Goal: Transaction & Acquisition: Purchase product/service

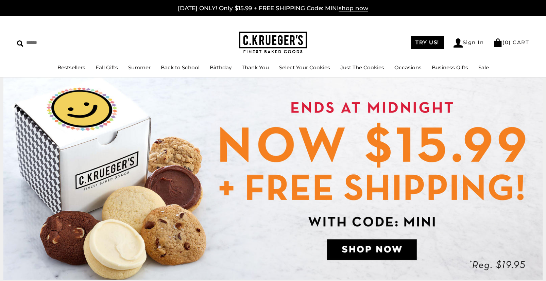
click at [97, 76] on ul "Bestsellers Fall Gifts NEW! Cozy Autumn Fall Celebration Watercolor Pumpkin Fal…" at bounding box center [273, 70] width 546 height 15
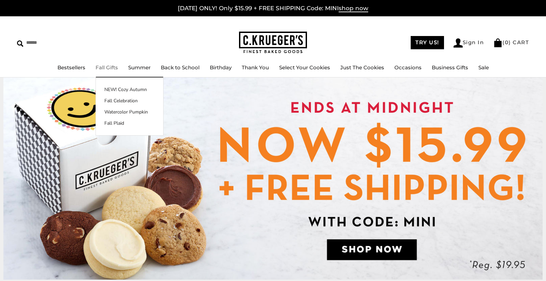
click at [103, 70] on link "Fall Gifts" at bounding box center [107, 67] width 22 height 6
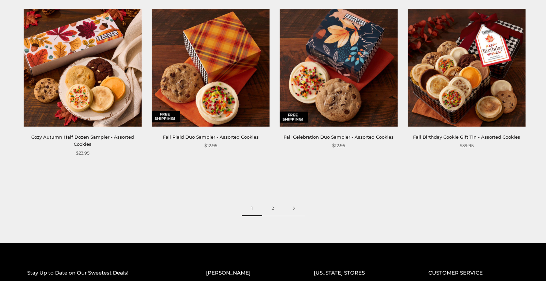
scroll to position [964, 0]
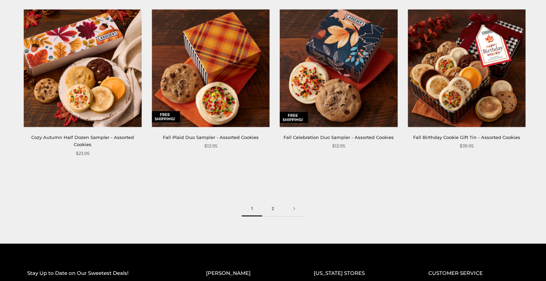
click at [272, 203] on link "2" at bounding box center [272, 208] width 21 height 15
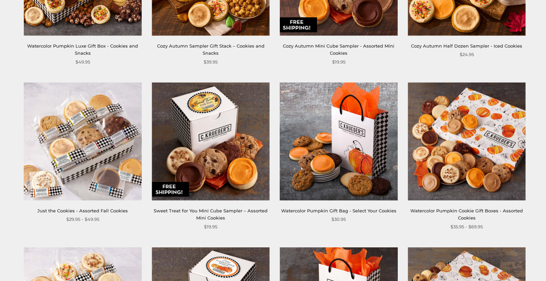
scroll to position [397, 0]
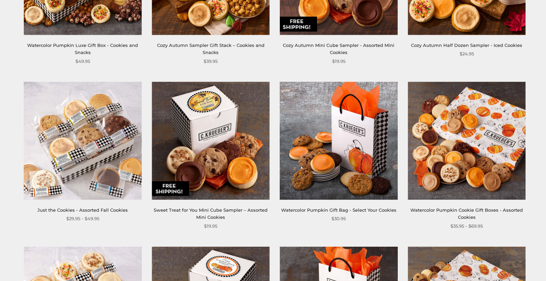
click at [463, 137] on img at bounding box center [467, 141] width 118 height 118
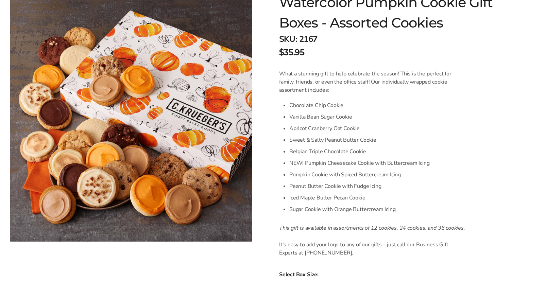
scroll to position [124, 0]
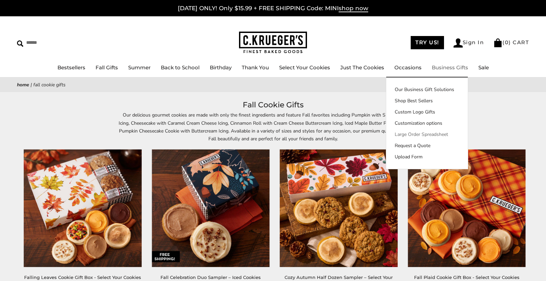
click at [432, 134] on link "Large Order Spreadsheet" at bounding box center [427, 134] width 82 height 7
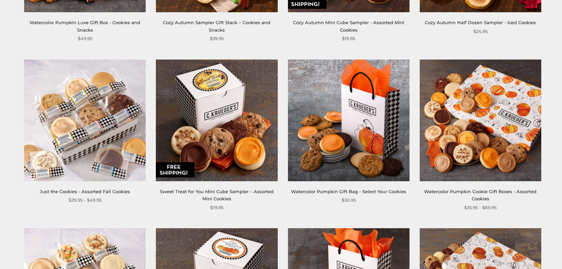
scroll to position [430, 0]
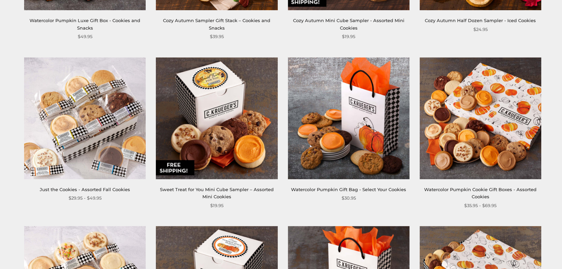
click at [461, 143] on img at bounding box center [481, 118] width 122 height 122
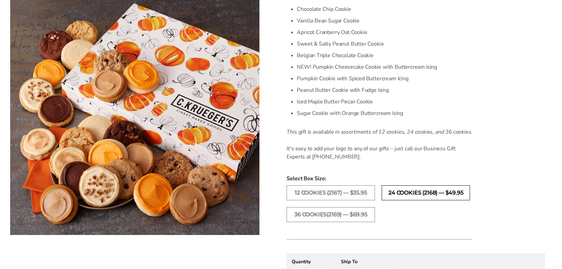
click at [417, 190] on label "24 Cookies (2168) — $49.95" at bounding box center [426, 192] width 88 height 15
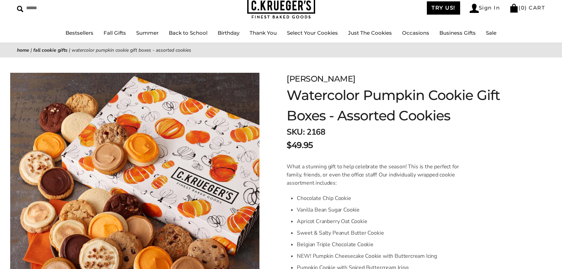
scroll to position [34, 0]
click at [317, 129] on span "2168" at bounding box center [316, 132] width 18 height 11
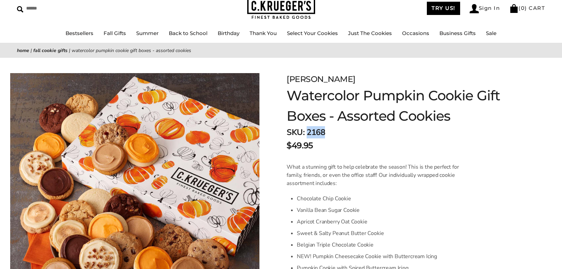
click at [317, 129] on span "2168" at bounding box center [316, 132] width 18 height 11
copy span "2168"
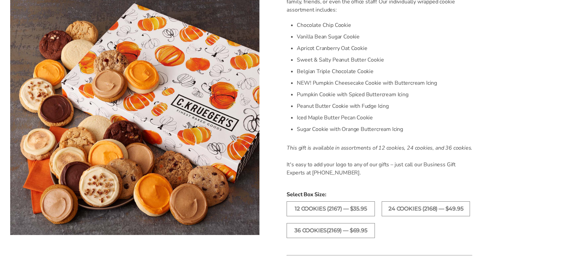
scroll to position [207, 0]
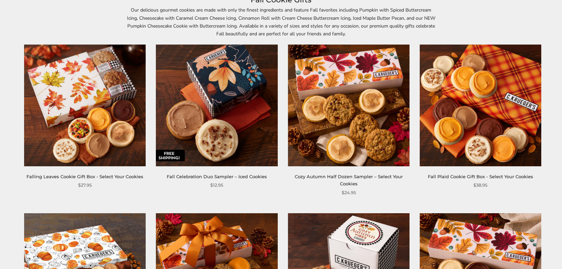
scroll to position [110, 0]
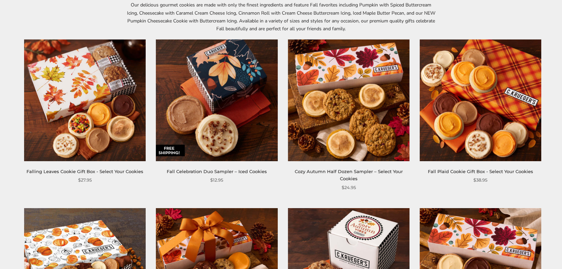
click at [487, 117] on img at bounding box center [481, 100] width 122 height 122
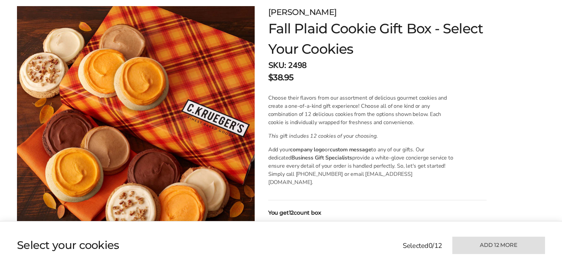
scroll to position [102, 0]
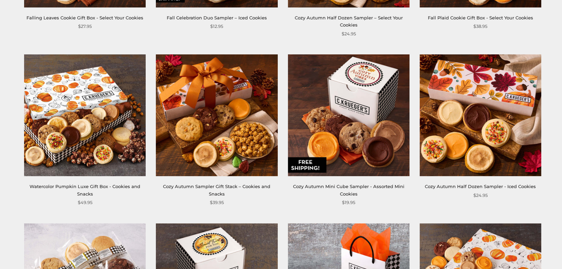
scroll to position [264, 0]
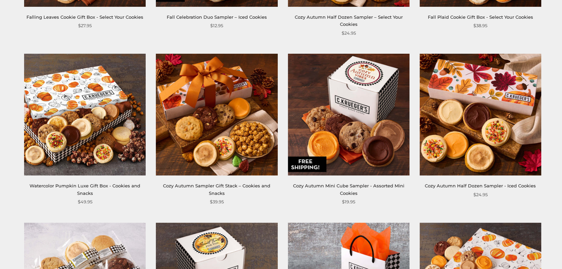
click at [214, 117] on img at bounding box center [217, 115] width 122 height 122
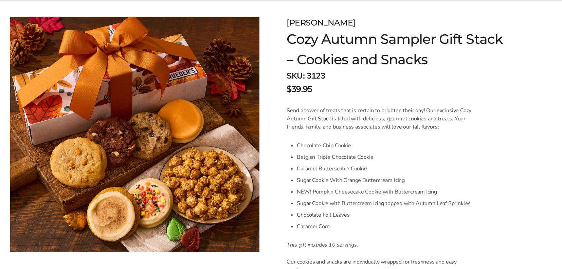
scroll to position [92, 0]
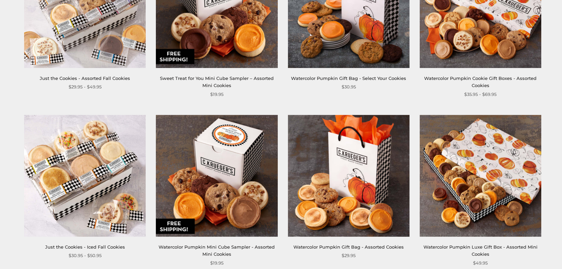
scroll to position [541, 0]
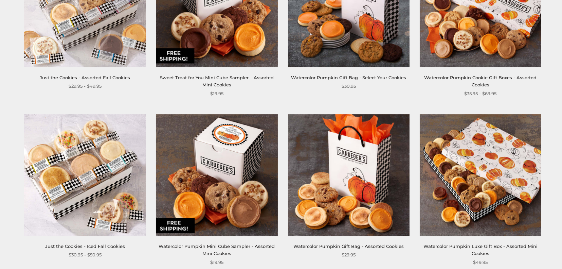
click at [479, 38] on img at bounding box center [481, 7] width 122 height 122
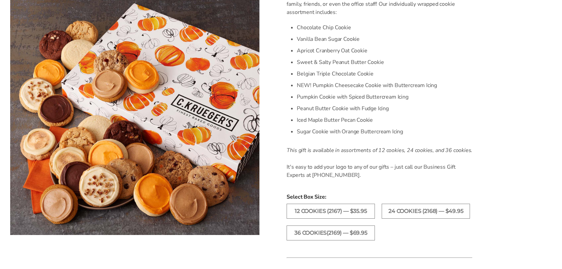
scroll to position [210, 0]
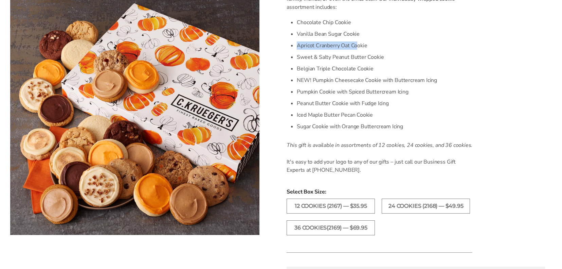
drag, startPoint x: 297, startPoint y: 45, endPoint x: 357, endPoint y: 48, distance: 59.6
click at [357, 48] on li "Apricot Cranberry Oat Cookie" at bounding box center [385, 46] width 176 height 12
click at [417, 106] on li "Peanut Butter Cookie with Fudge Icing" at bounding box center [385, 104] width 176 height 12
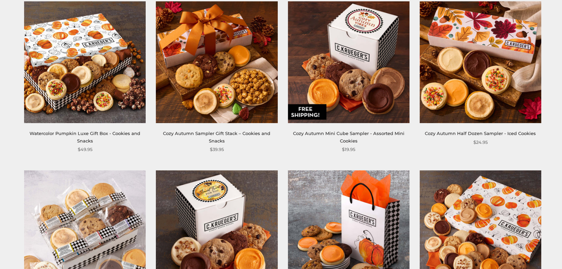
scroll to position [313, 0]
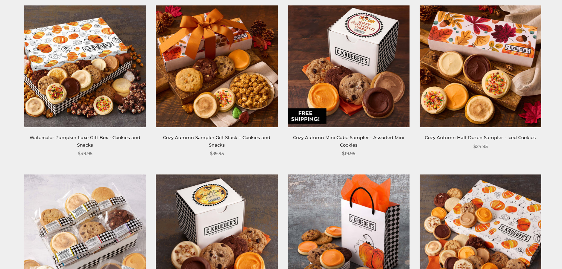
click at [234, 96] on img at bounding box center [217, 66] width 122 height 122
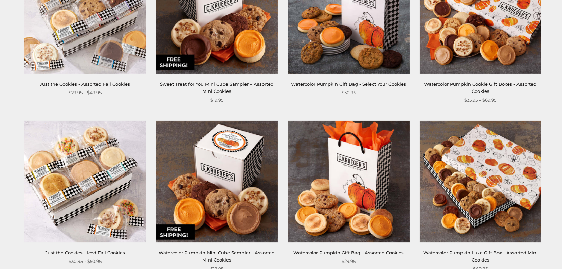
scroll to position [535, 0]
click at [474, 166] on img at bounding box center [481, 181] width 122 height 122
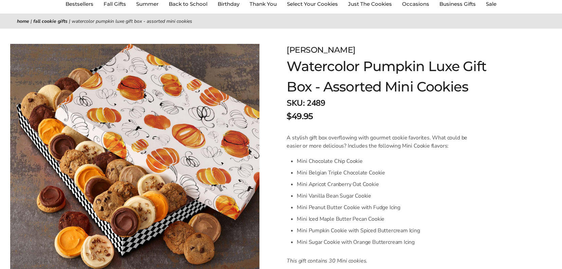
scroll to position [105, 0]
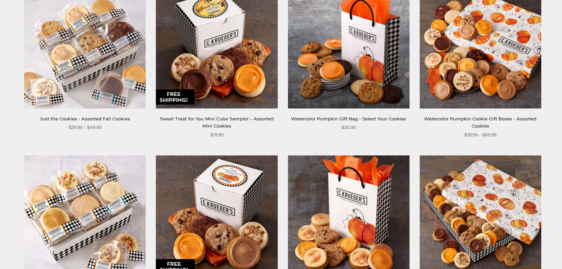
scroll to position [495, 0]
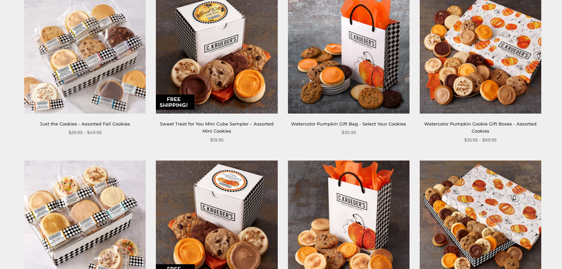
click at [506, 69] on img at bounding box center [481, 53] width 122 height 122
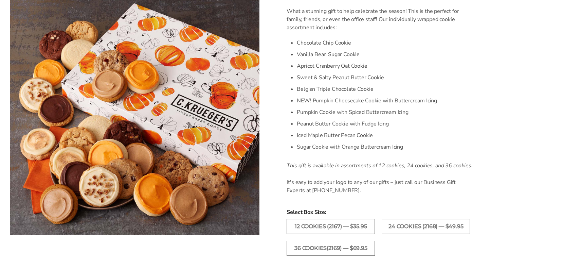
scroll to position [192, 0]
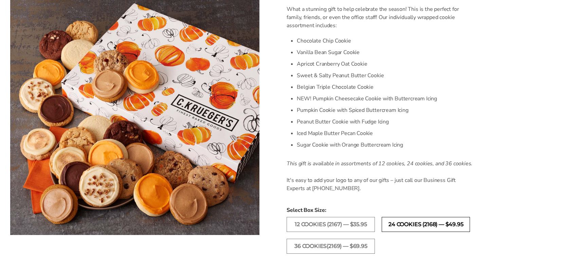
click at [420, 225] on label "24 Cookies (2168) — $49.95" at bounding box center [426, 224] width 88 height 15
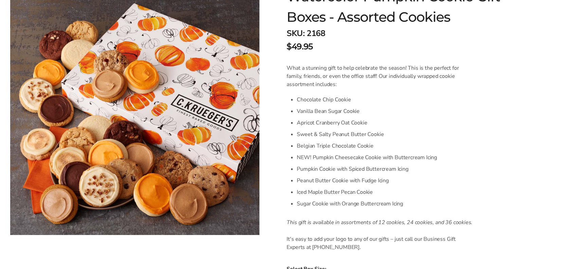
scroll to position [90, 0]
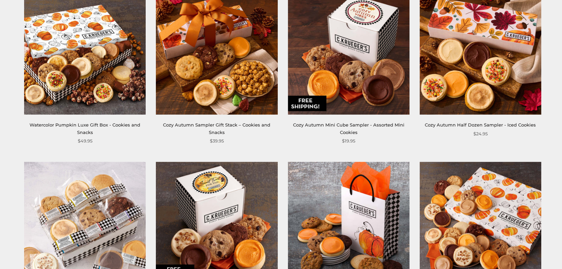
scroll to position [326, 0]
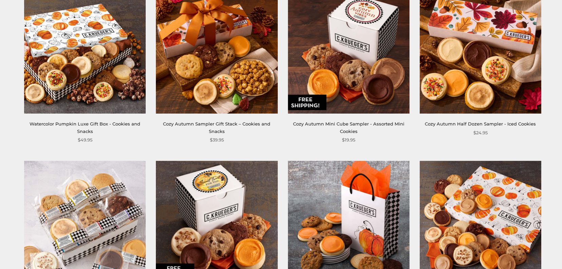
click at [238, 77] on img at bounding box center [217, 53] width 122 height 122
